Goal: Information Seeking & Learning: Learn about a topic

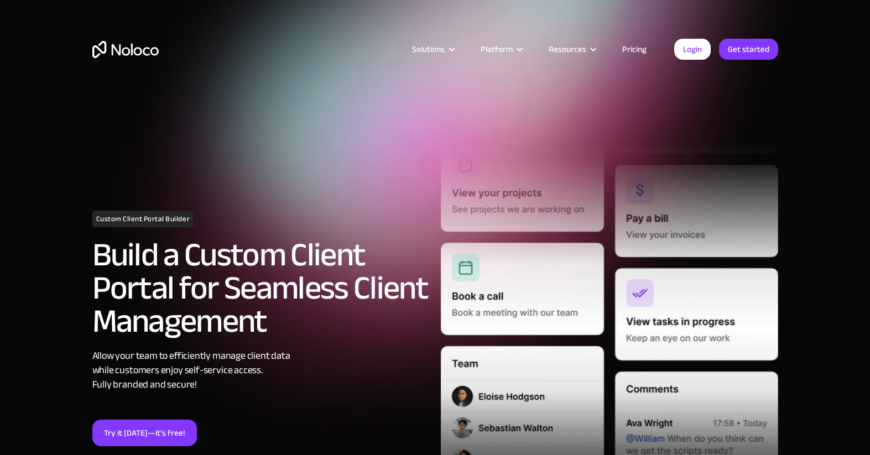
click at [636, 55] on link "Pricing" at bounding box center [634, 49] width 52 height 14
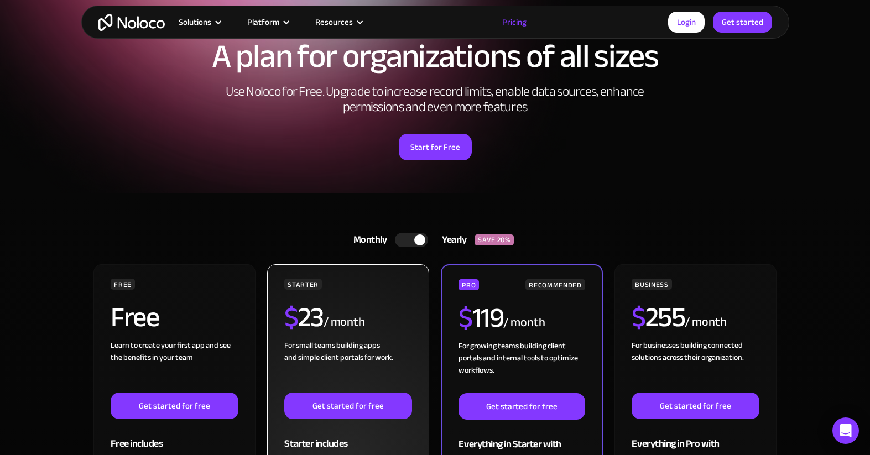
scroll to position [231, 0]
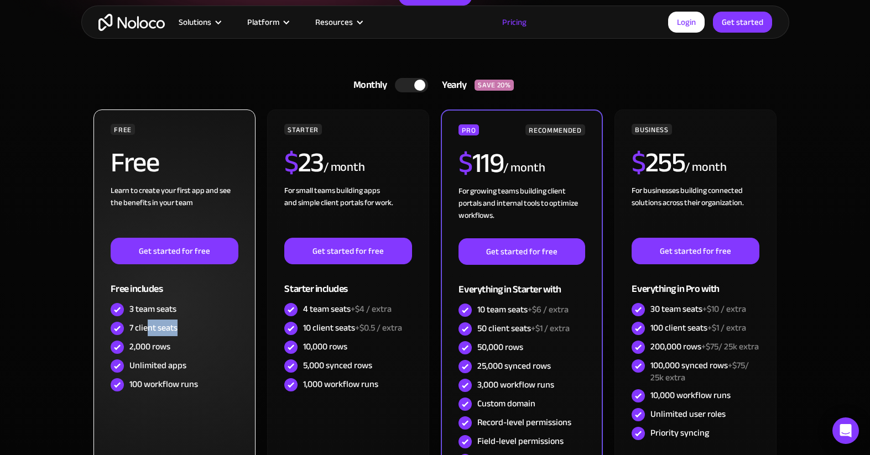
drag, startPoint x: 151, startPoint y: 328, endPoint x: 177, endPoint y: 328, distance: 26.0
click at [176, 328] on div "7 client seats" at bounding box center [153, 328] width 48 height 12
drag, startPoint x: 175, startPoint y: 353, endPoint x: 142, endPoint y: 354, distance: 33.7
click at [142, 354] on div "2,000 rows" at bounding box center [174, 347] width 127 height 19
drag, startPoint x: 140, startPoint y: 368, endPoint x: 190, endPoint y: 372, distance: 50.5
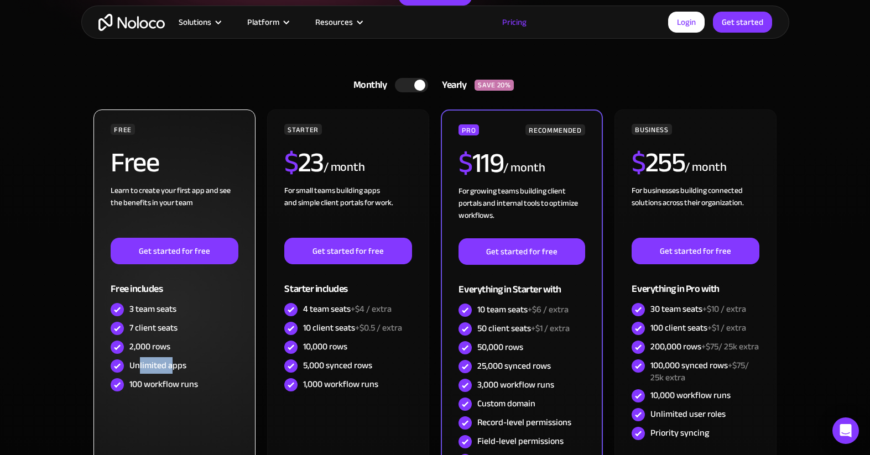
click at [177, 368] on div "Unlimited apps" at bounding box center [157, 365] width 57 height 12
drag, startPoint x: 185, startPoint y: 381, endPoint x: 126, endPoint y: 379, distance: 58.6
click at [126, 379] on div "100 workflow runs" at bounding box center [174, 384] width 127 height 19
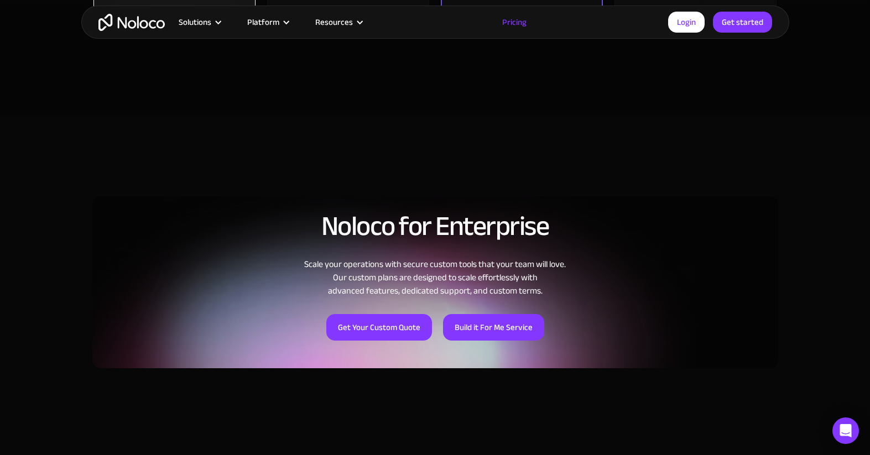
scroll to position [347, 0]
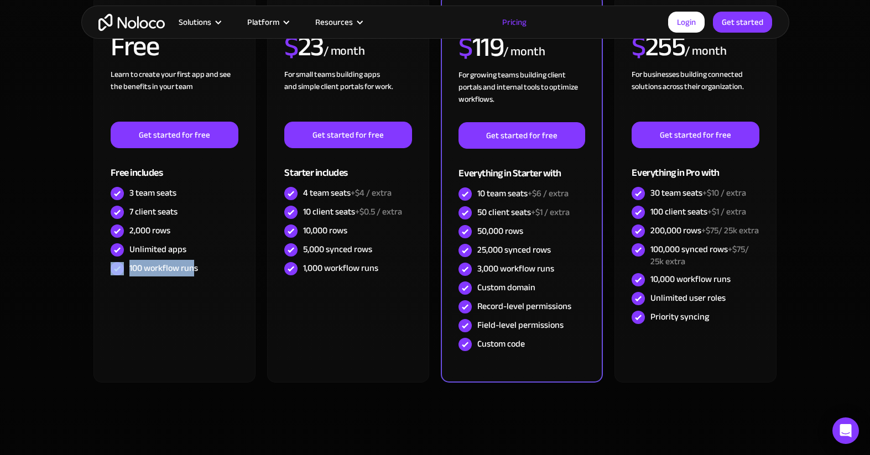
click at [143, 27] on img "home" at bounding box center [131, 22] width 66 height 17
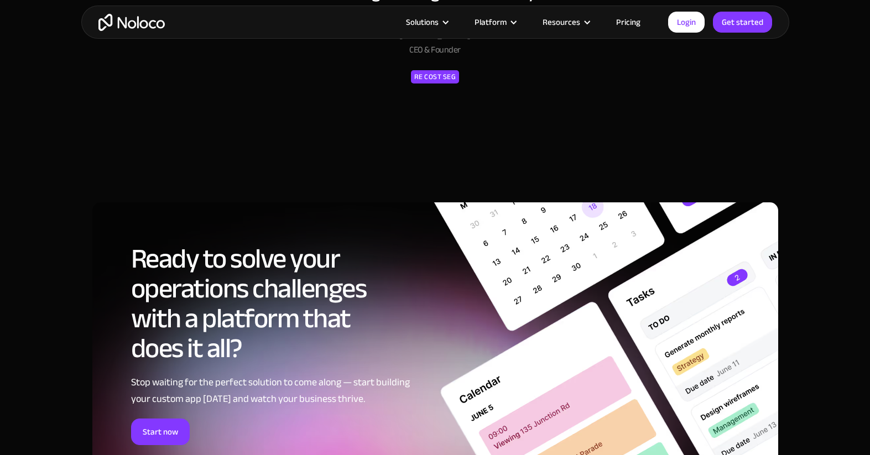
scroll to position [5572, 0]
